Goal: Task Accomplishment & Management: Manage account settings

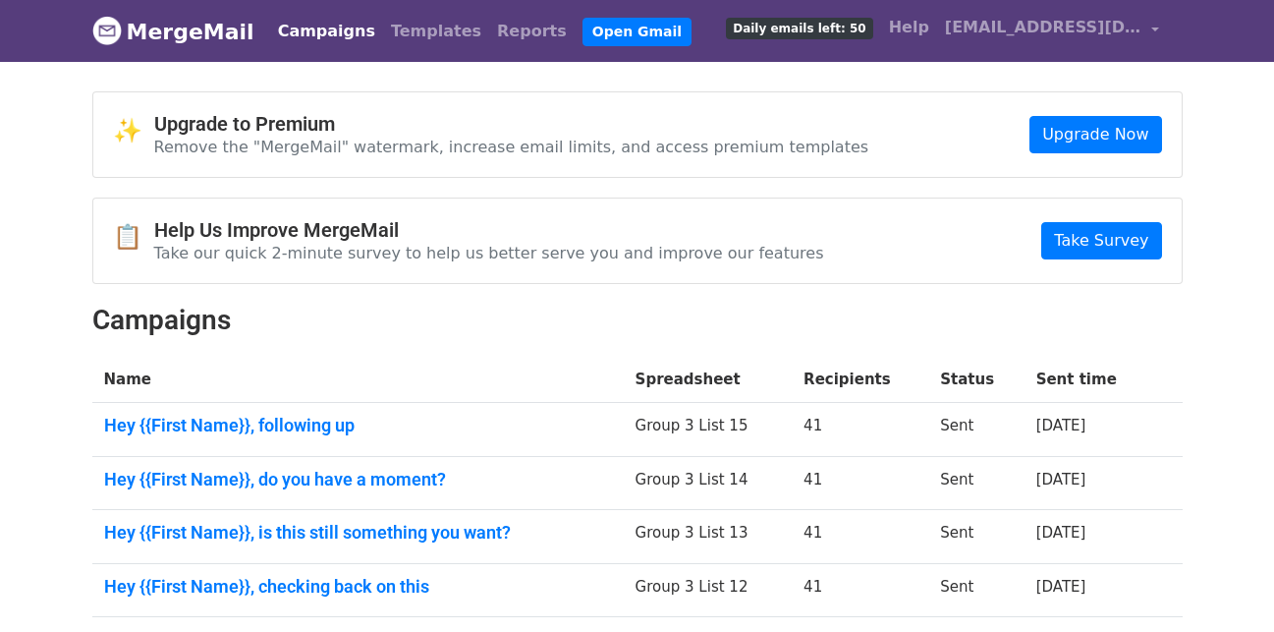
click at [307, 29] on link "Campaigns" at bounding box center [326, 31] width 113 height 39
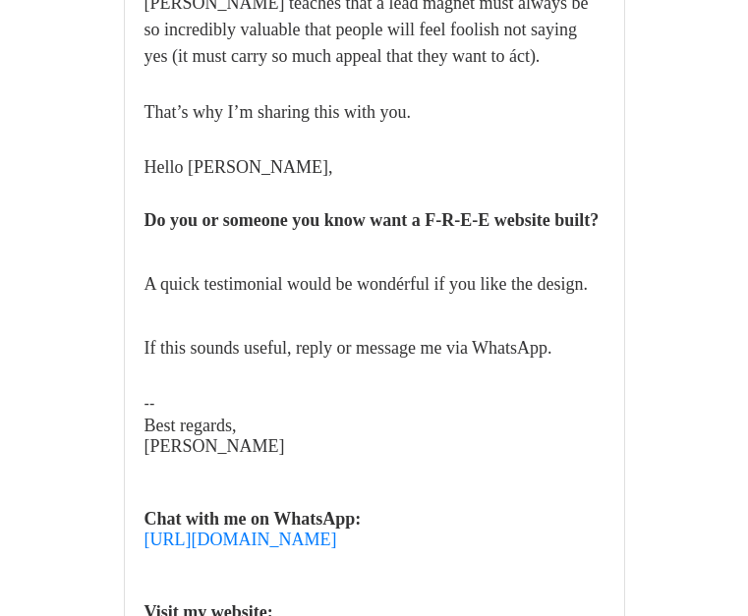
scroll to position [393, 0]
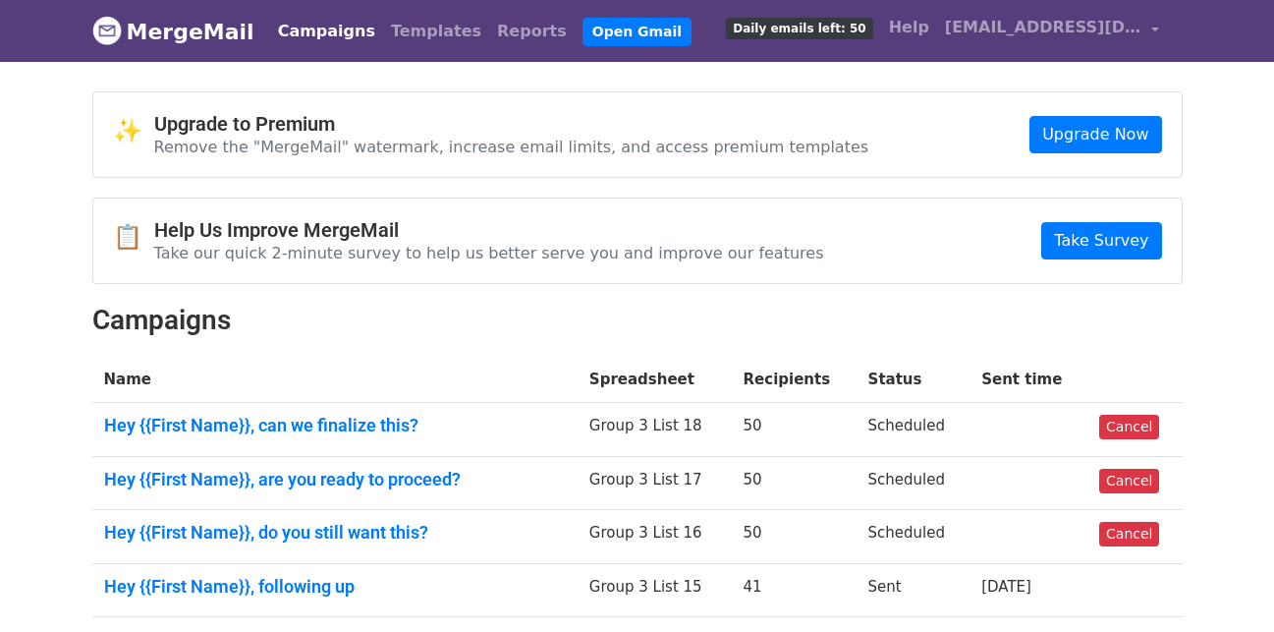
click at [312, 40] on link "Campaigns" at bounding box center [326, 31] width 113 height 39
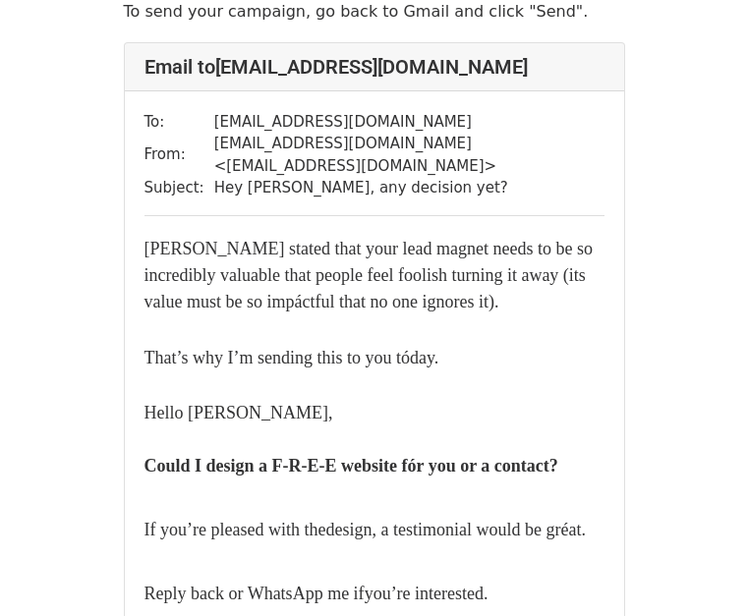
scroll to position [196, 0]
